Goal: Check status: Check status

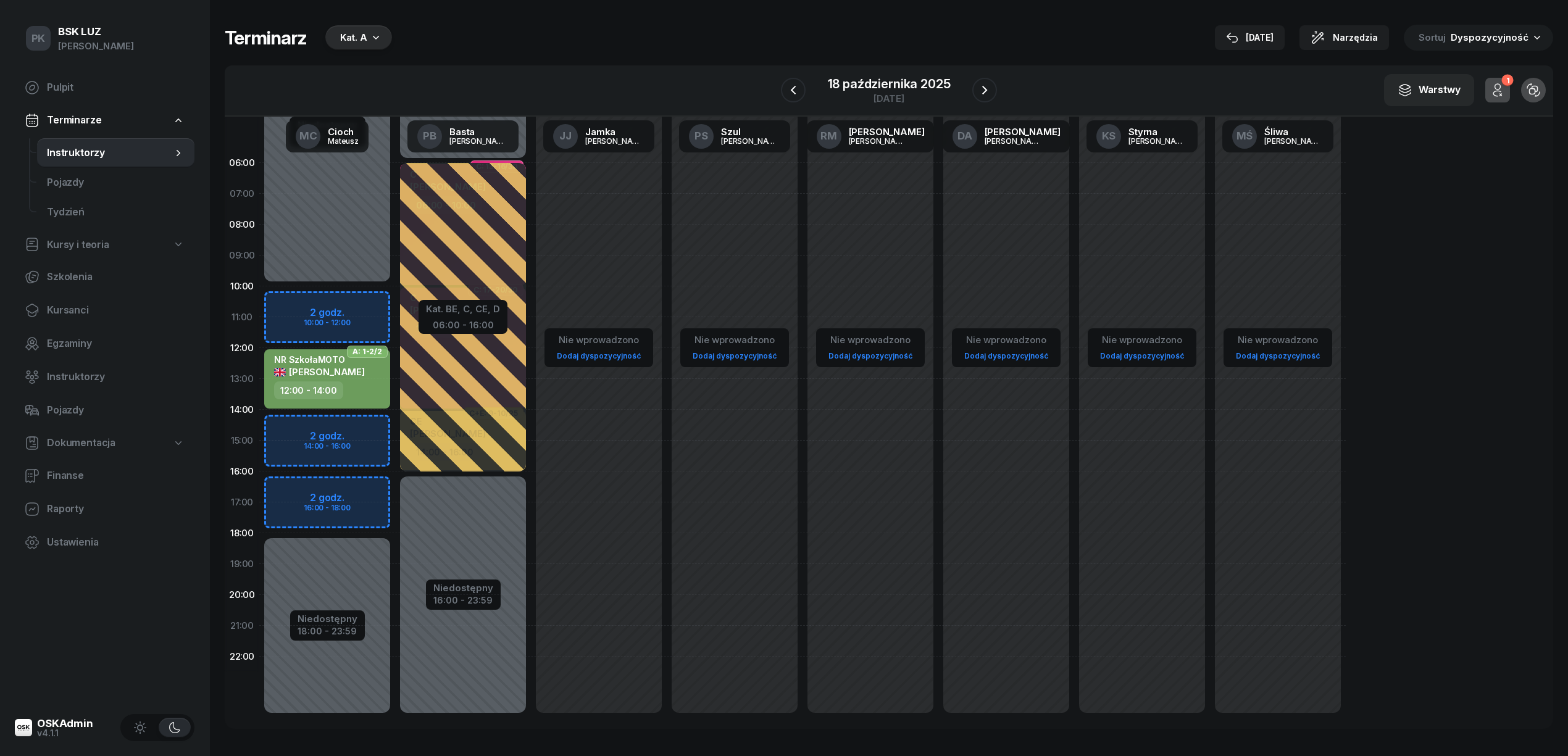
click at [383, 32] on div "Kat. A" at bounding box center [358, 38] width 67 height 25
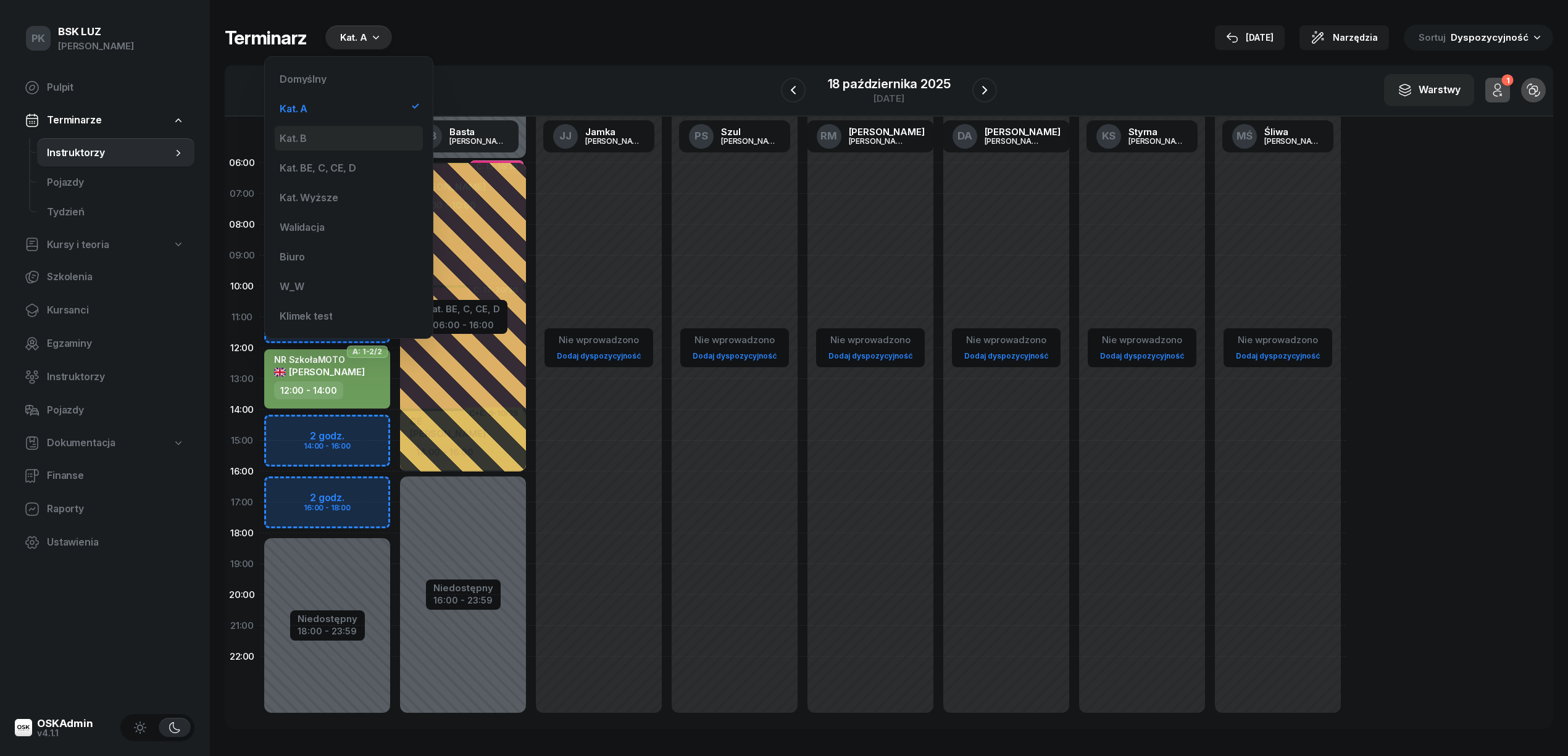
click at [353, 132] on div "Kat. B" at bounding box center [349, 138] width 148 height 25
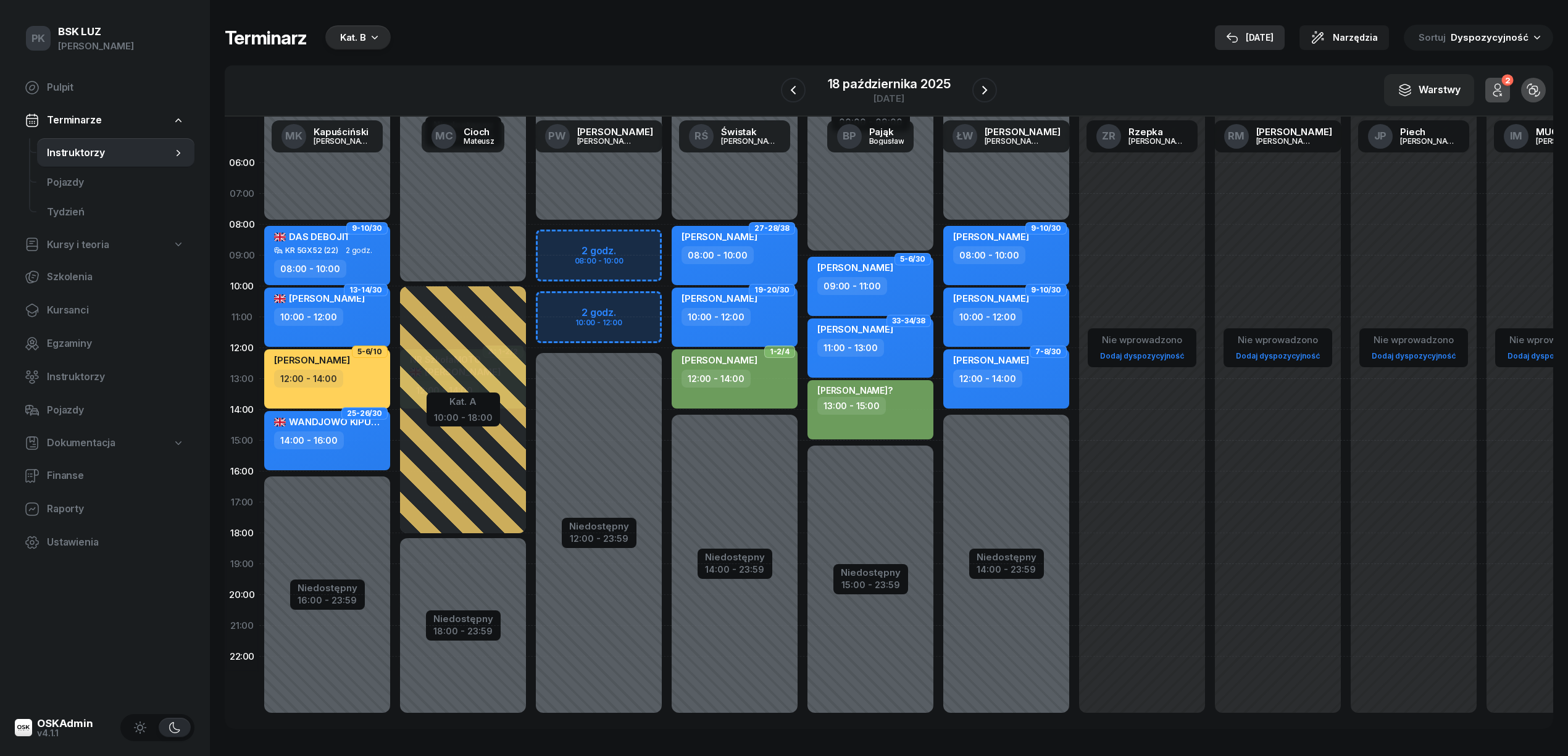
click at [1272, 37] on div "[DATE]" at bounding box center [1250, 38] width 48 height 15
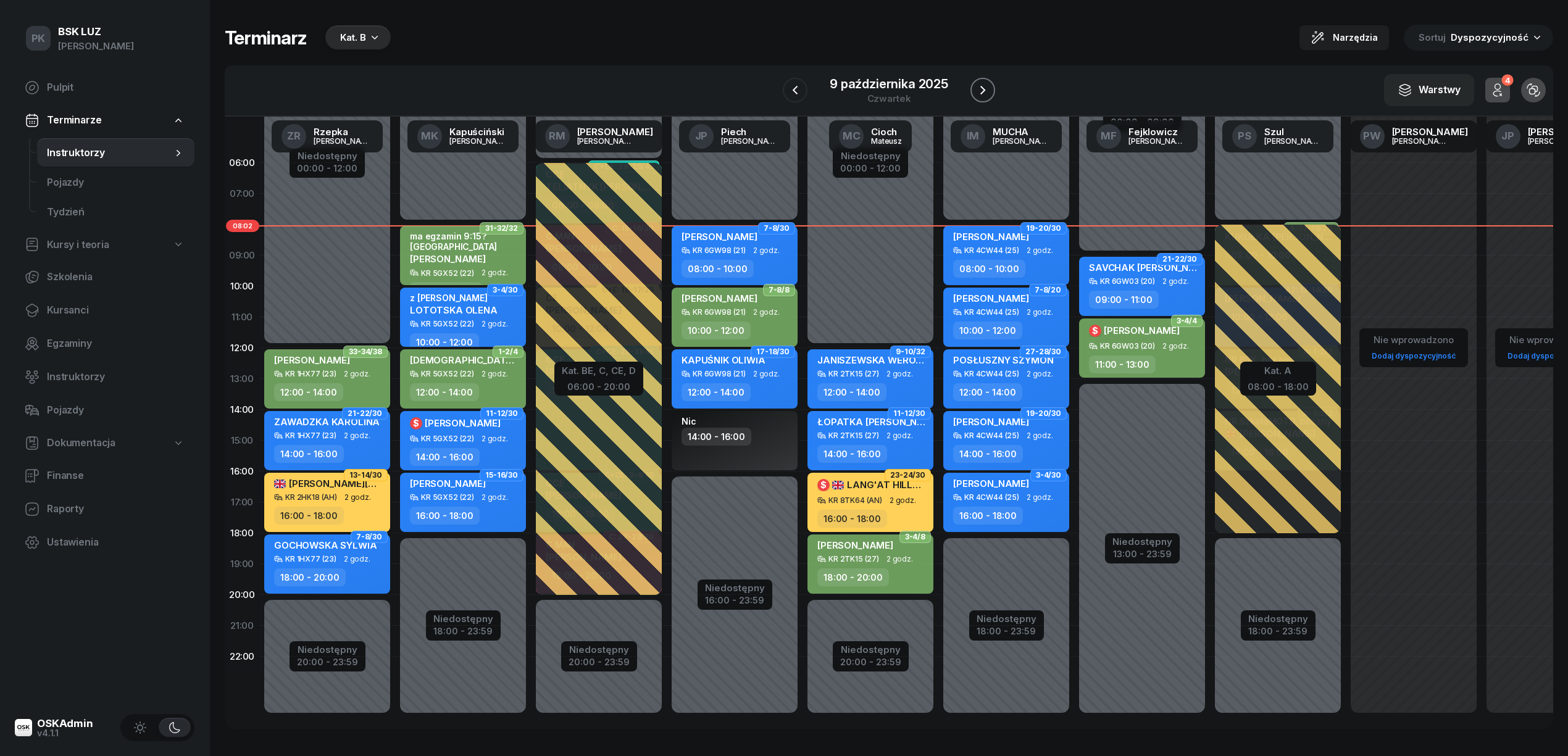
click at [984, 83] on icon "button" at bounding box center [982, 90] width 15 height 15
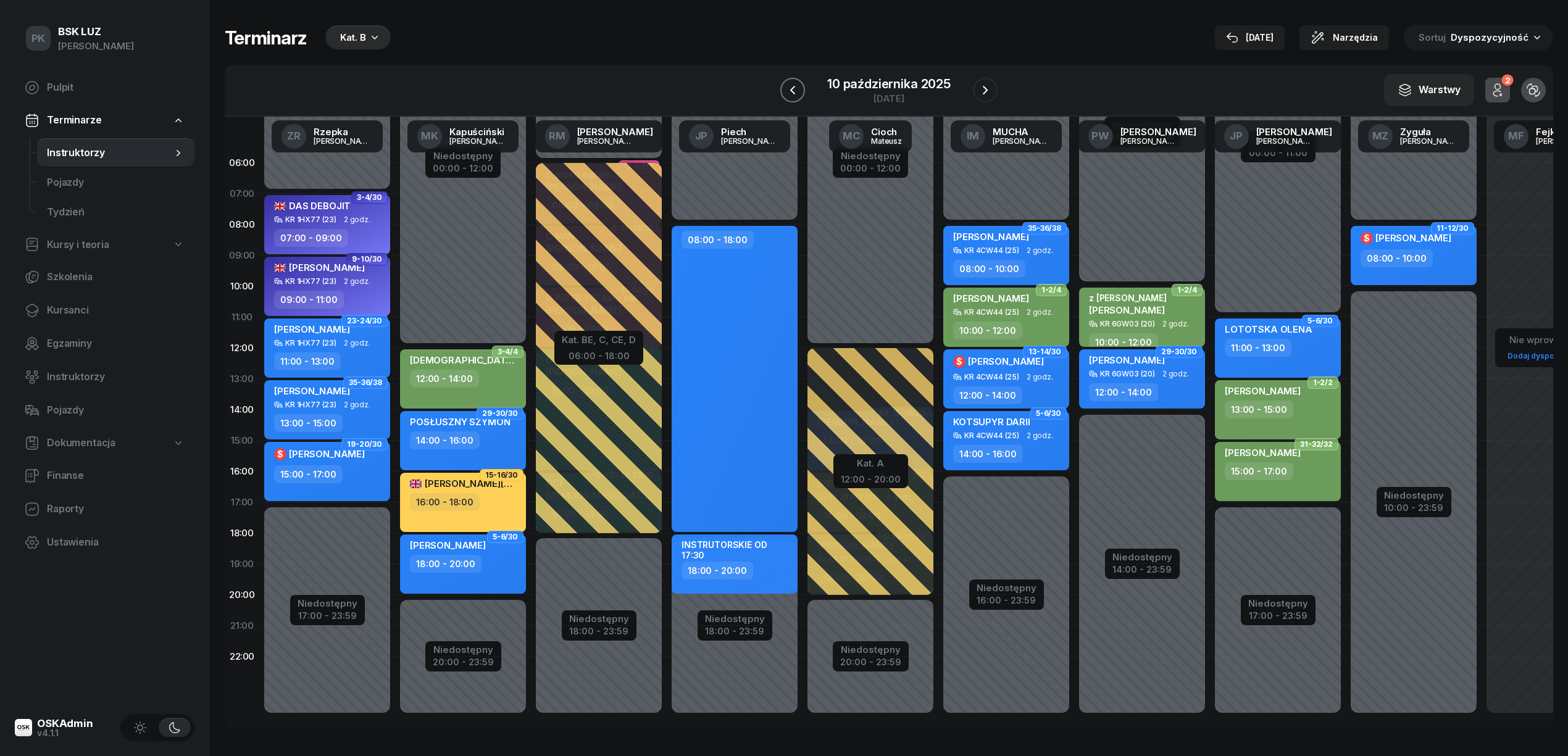
click at [796, 95] on icon "button" at bounding box center [792, 90] width 15 height 15
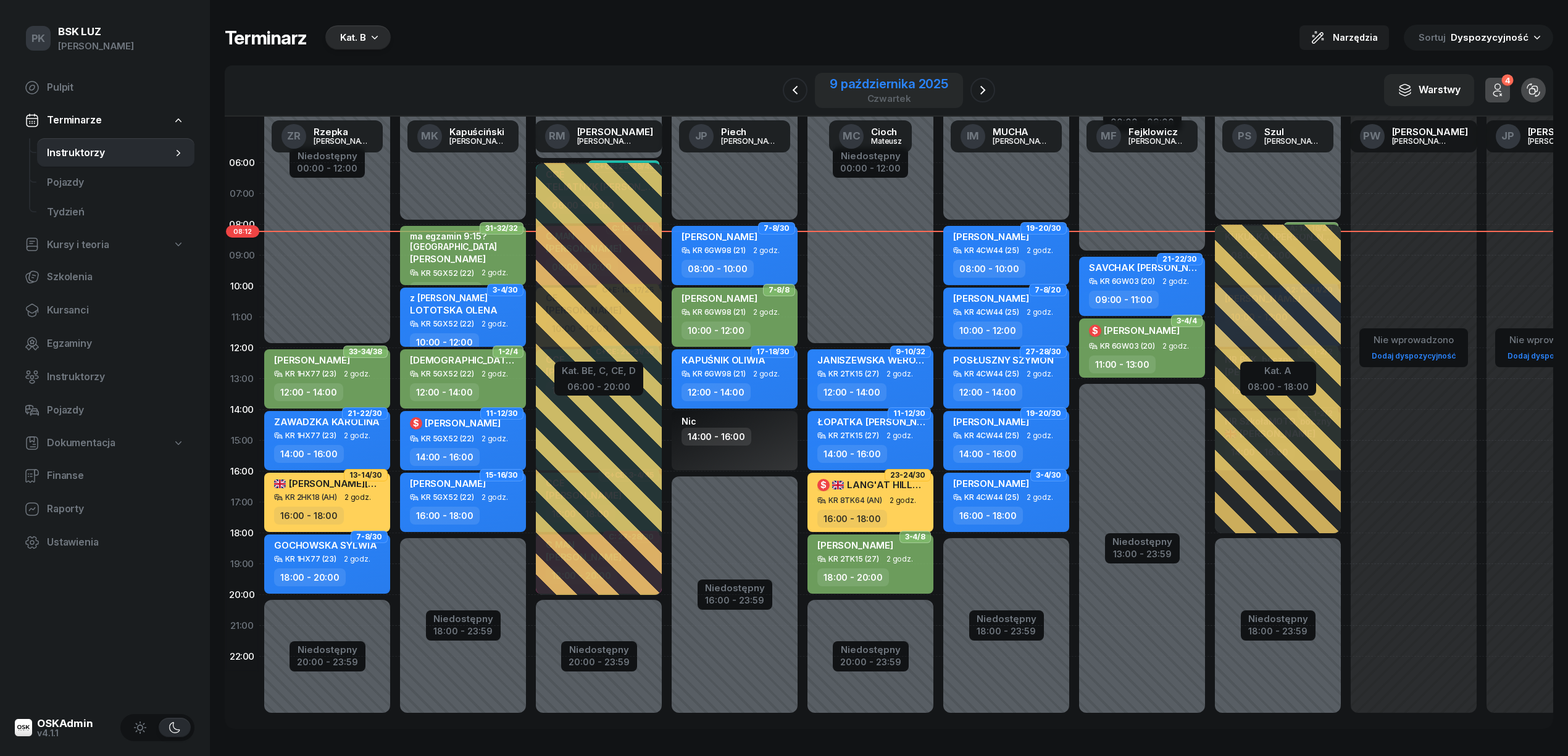
click at [887, 85] on div "9 października 2025" at bounding box center [889, 83] width 118 height 12
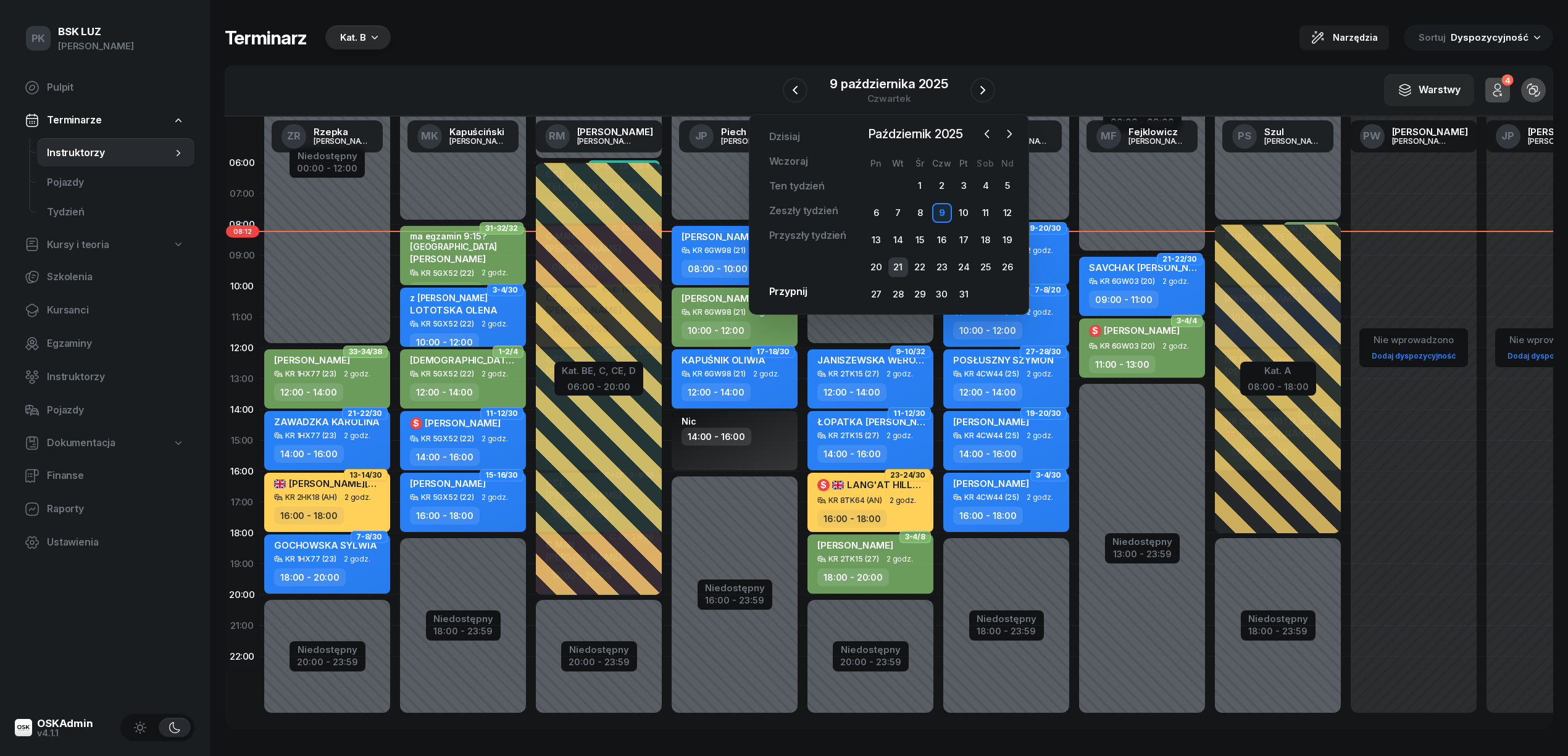
click at [907, 269] on div "21" at bounding box center [898, 267] width 20 height 20
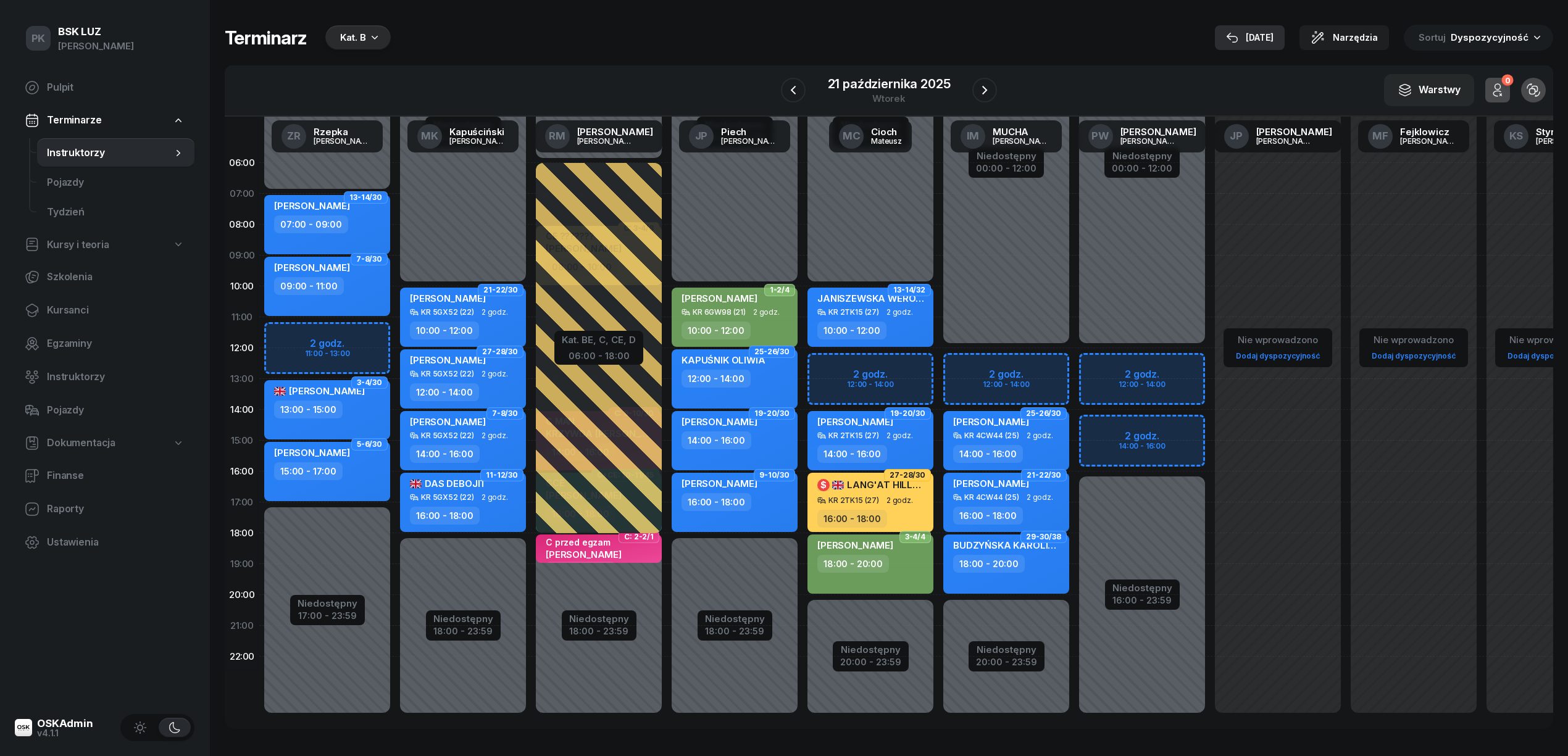
click at [1272, 35] on div "[DATE]" at bounding box center [1250, 38] width 48 height 15
